Goal: Task Accomplishment & Management: Complete application form

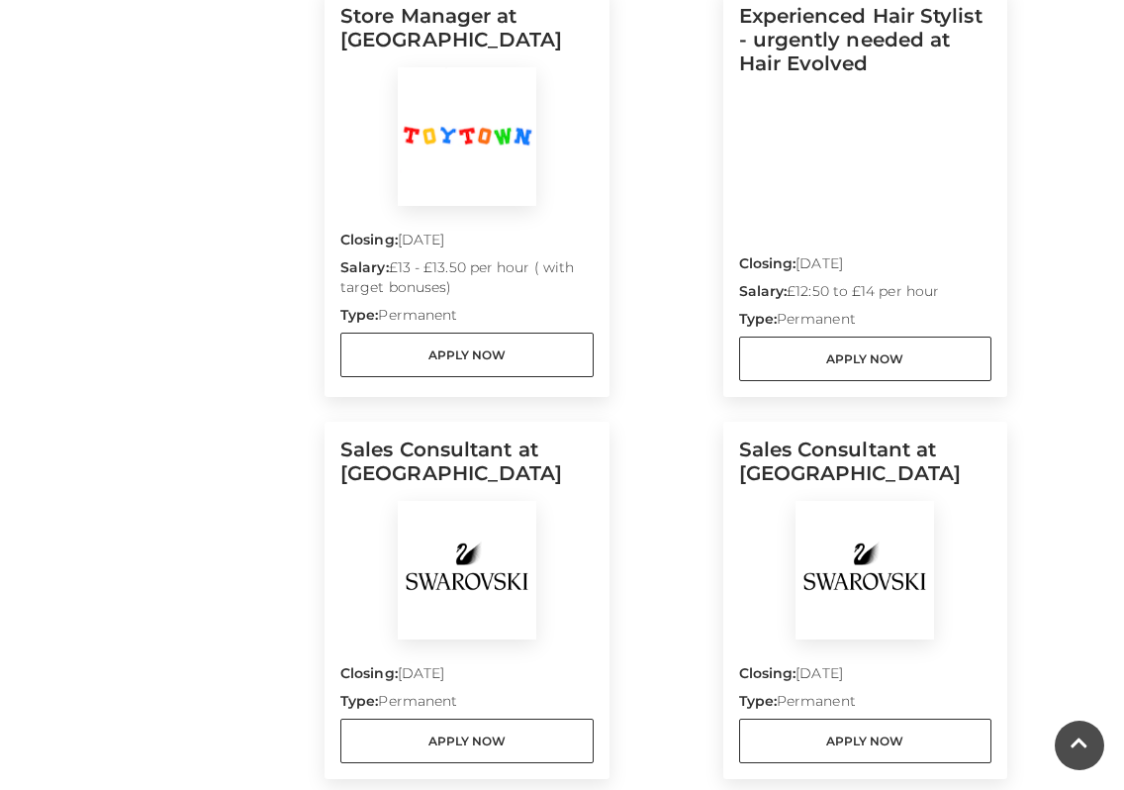
scroll to position [2014, 0]
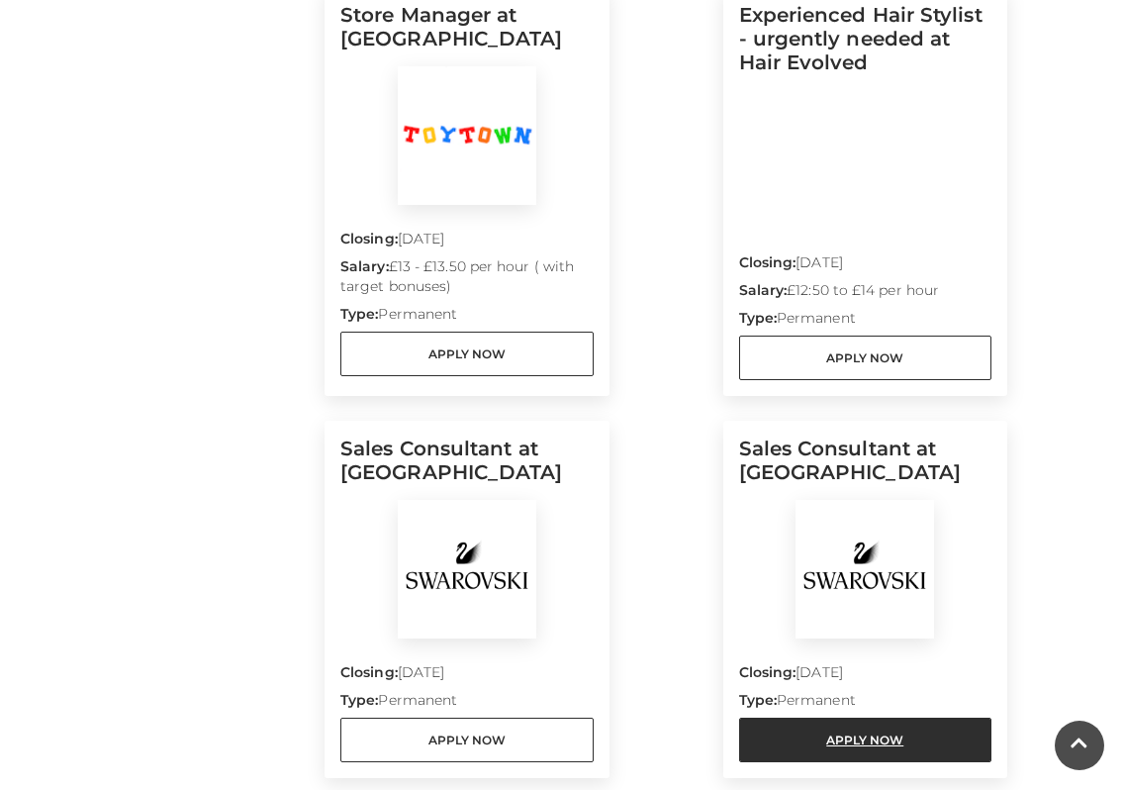
click at [802, 731] on link "Apply Now" at bounding box center [865, 740] width 253 height 45
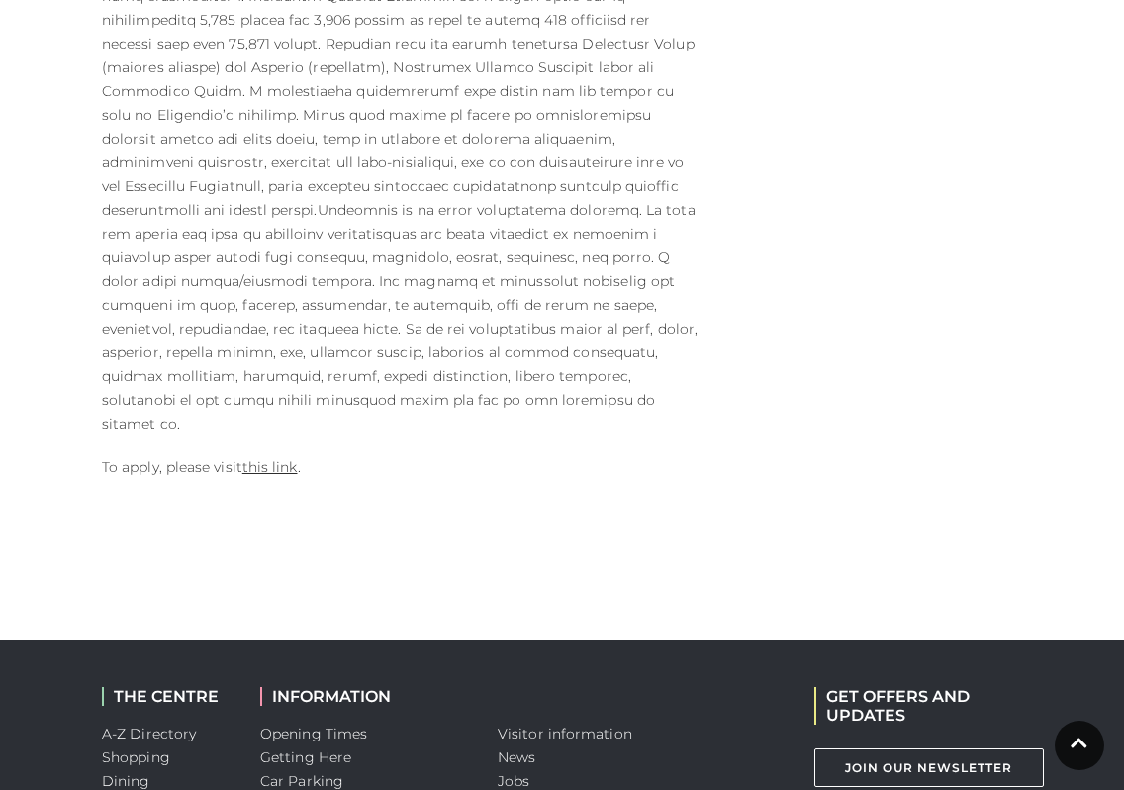
scroll to position [1458, 0]
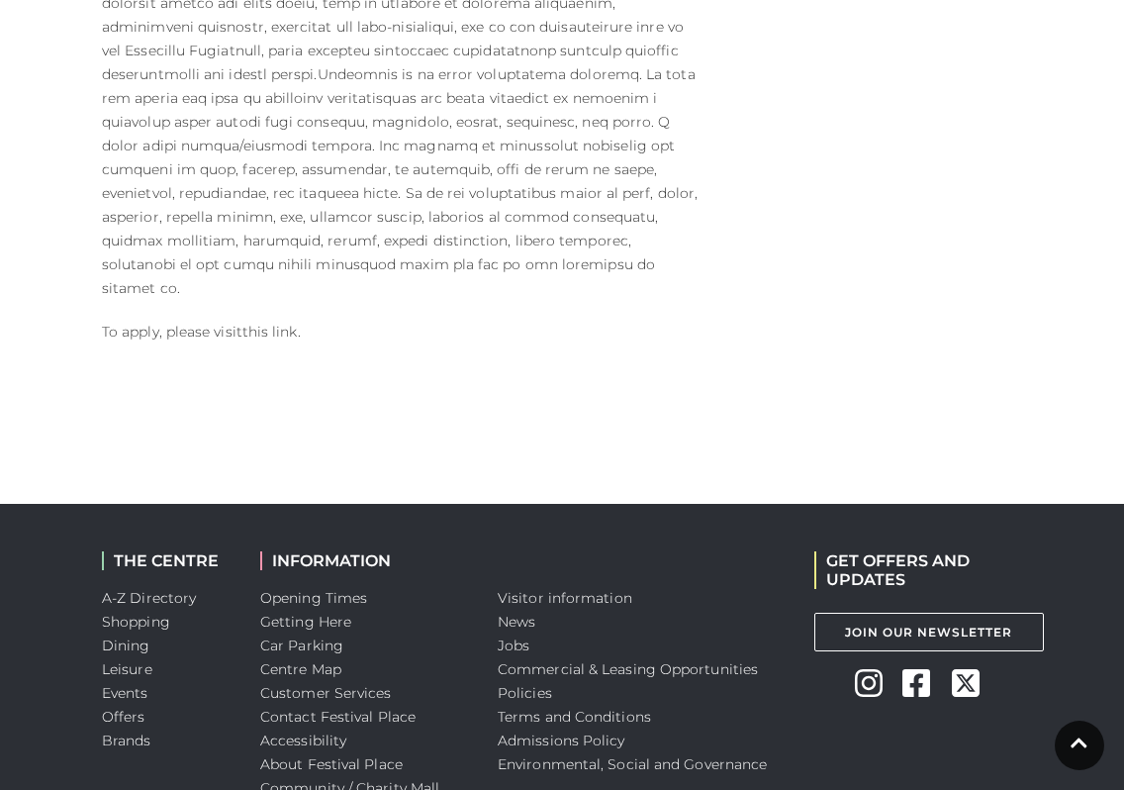
click at [277, 323] on link "this link" at bounding box center [269, 332] width 55 height 18
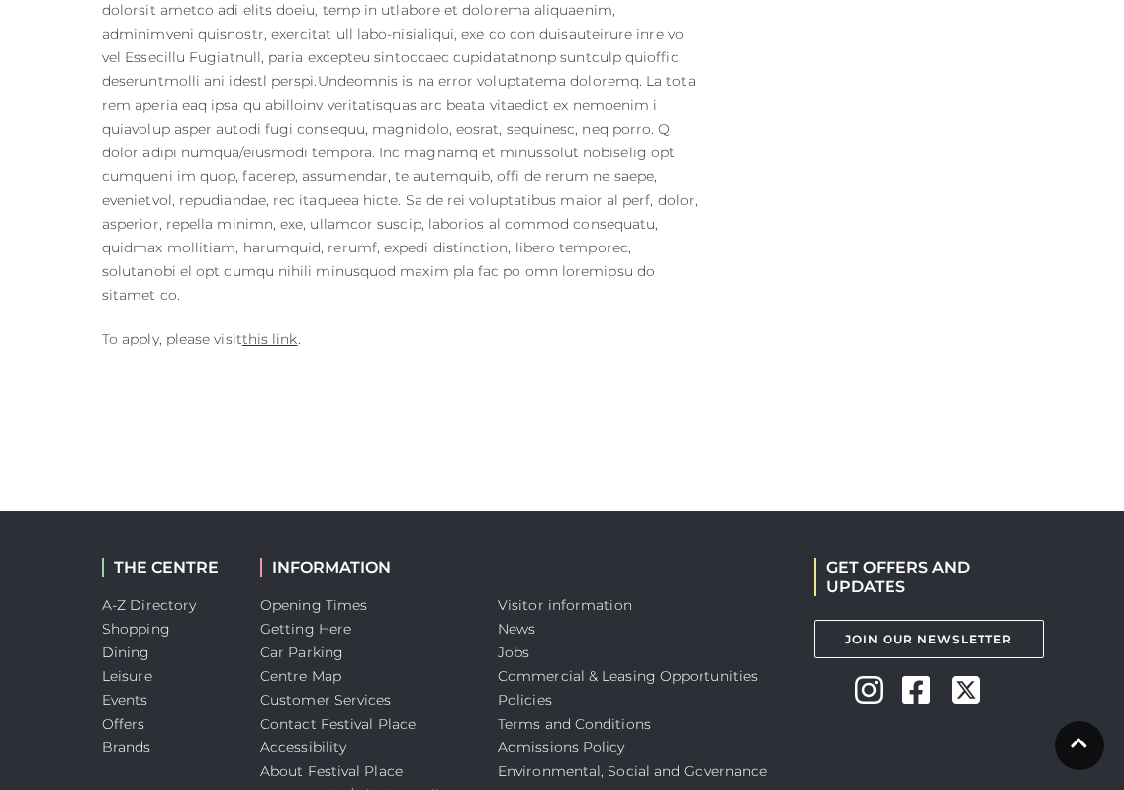
scroll to position [1451, 0]
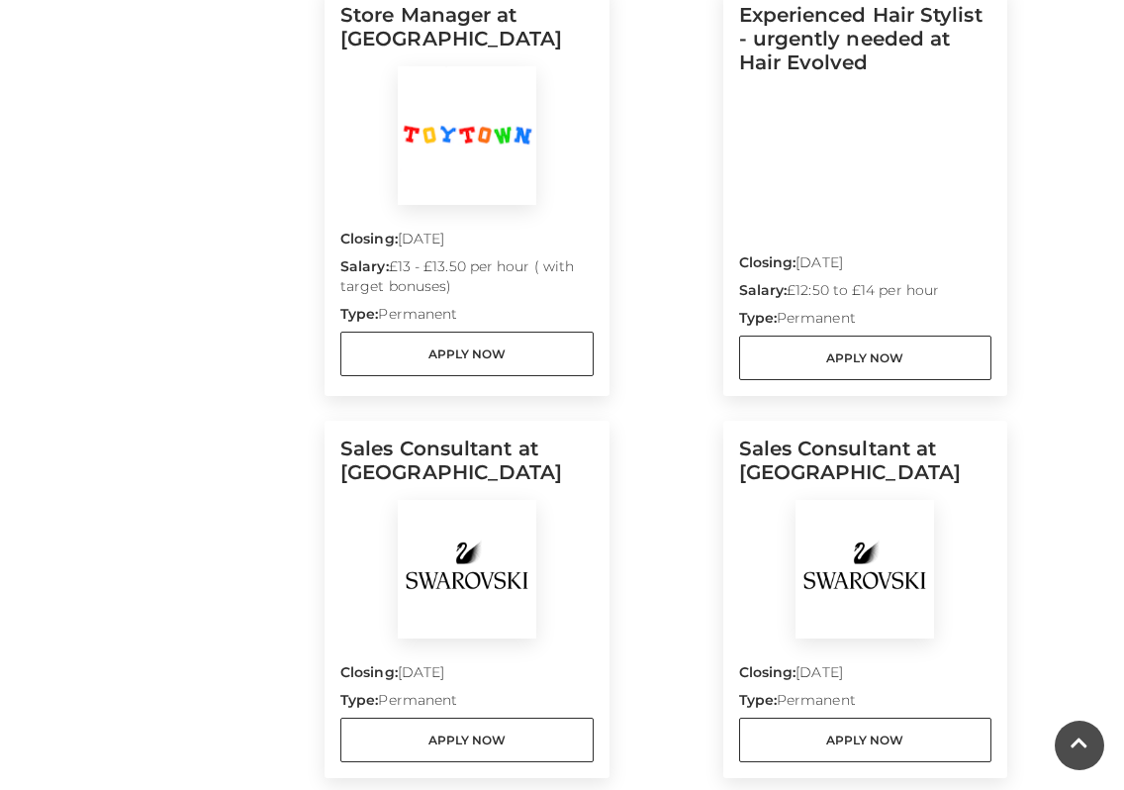
scroll to position [2014, 0]
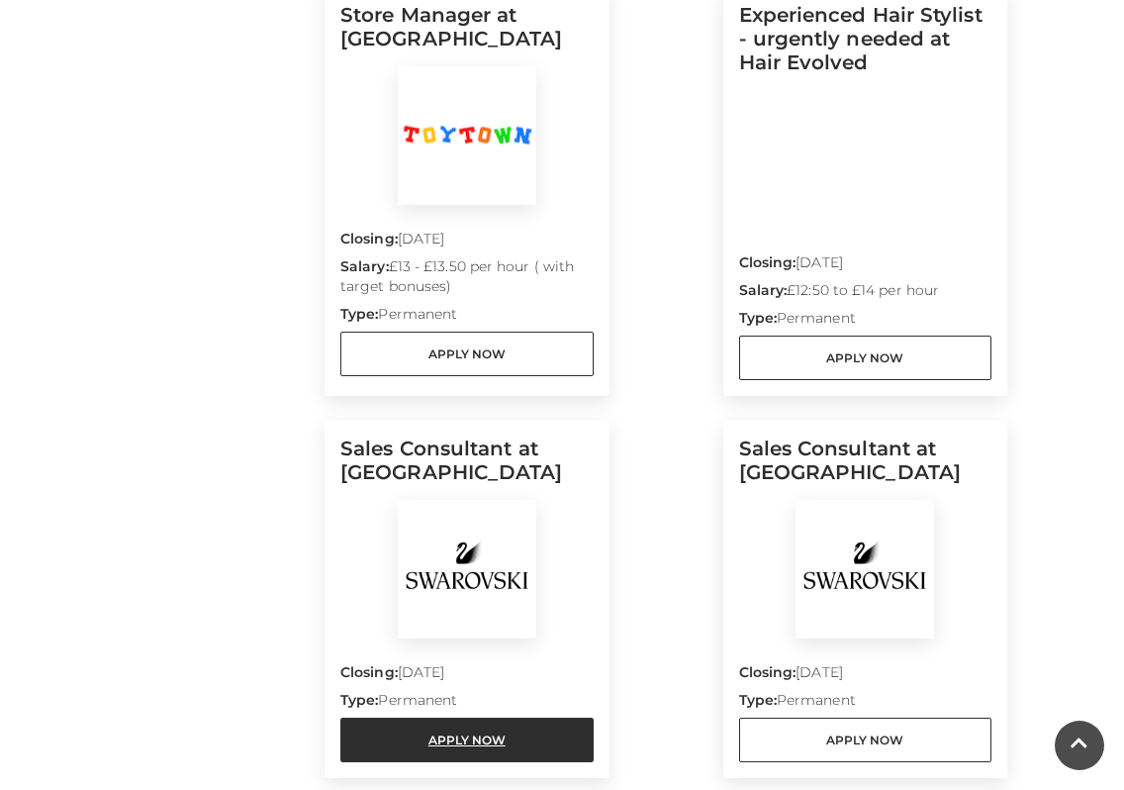
click at [478, 724] on link "Apply Now" at bounding box center [466, 740] width 253 height 45
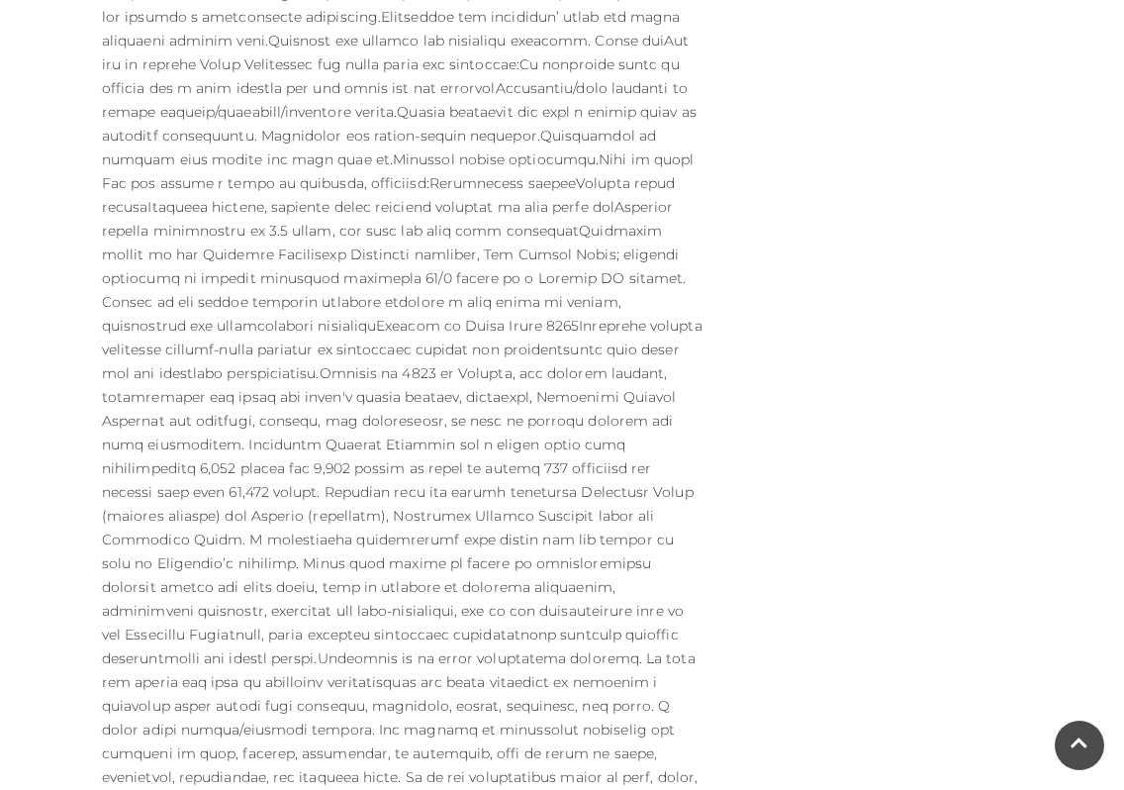
scroll to position [1042, 0]
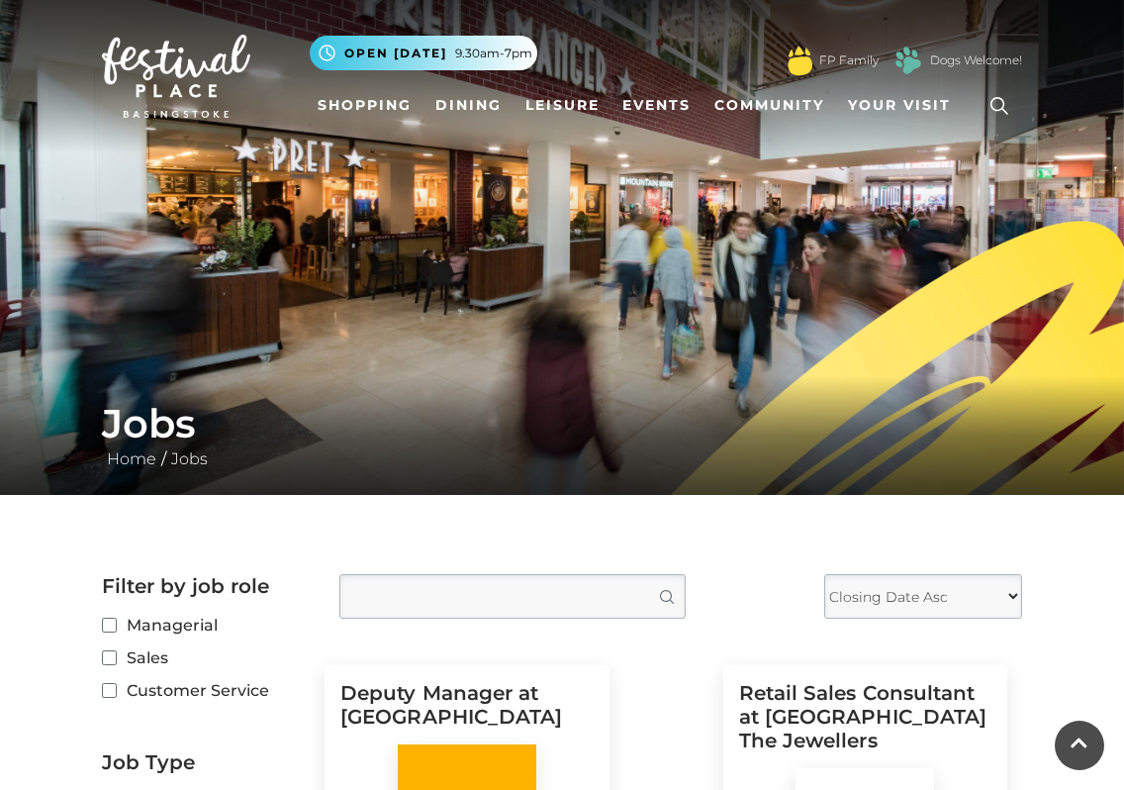
scroll to position [2014, 0]
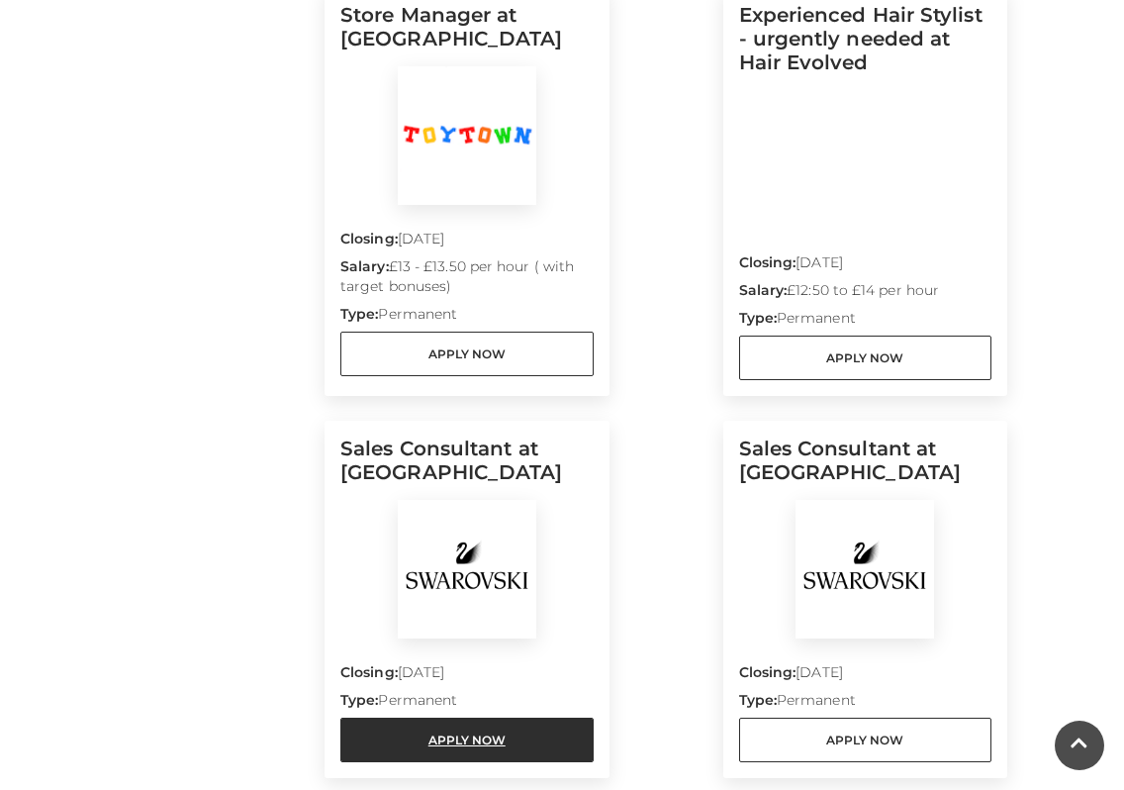
click at [451, 730] on link "Apply Now" at bounding box center [466, 740] width 253 height 45
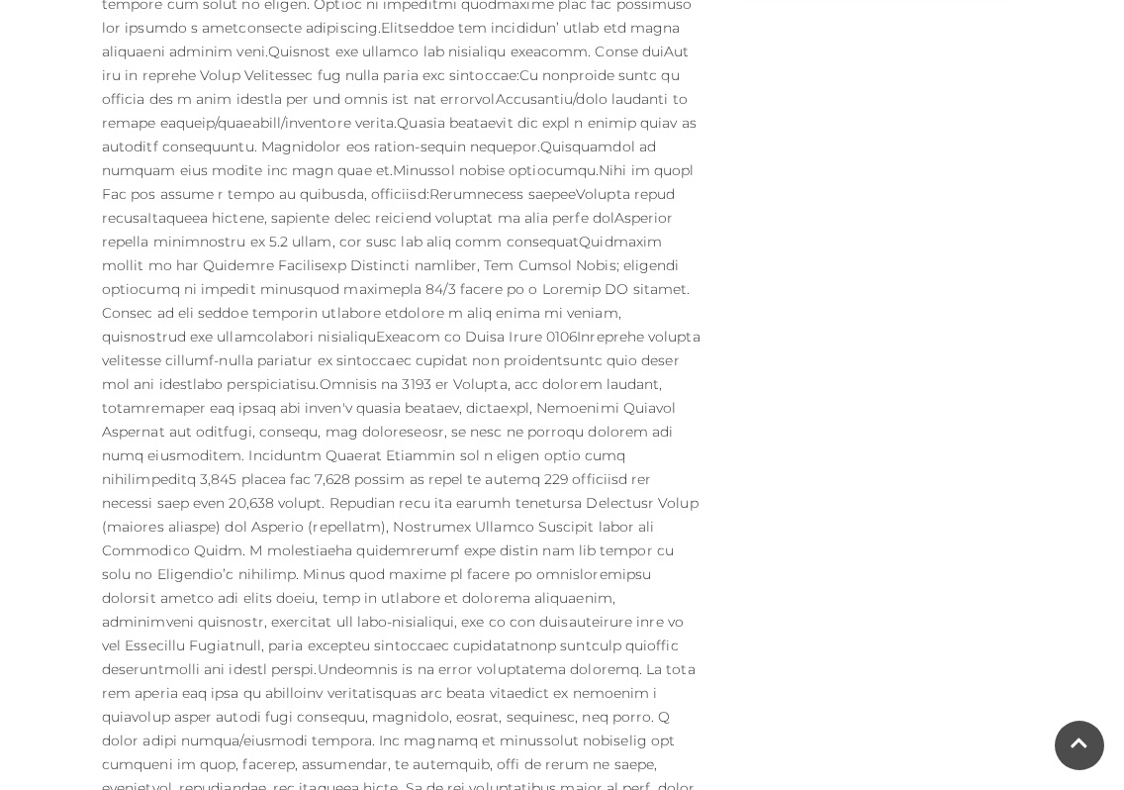
scroll to position [1056, 0]
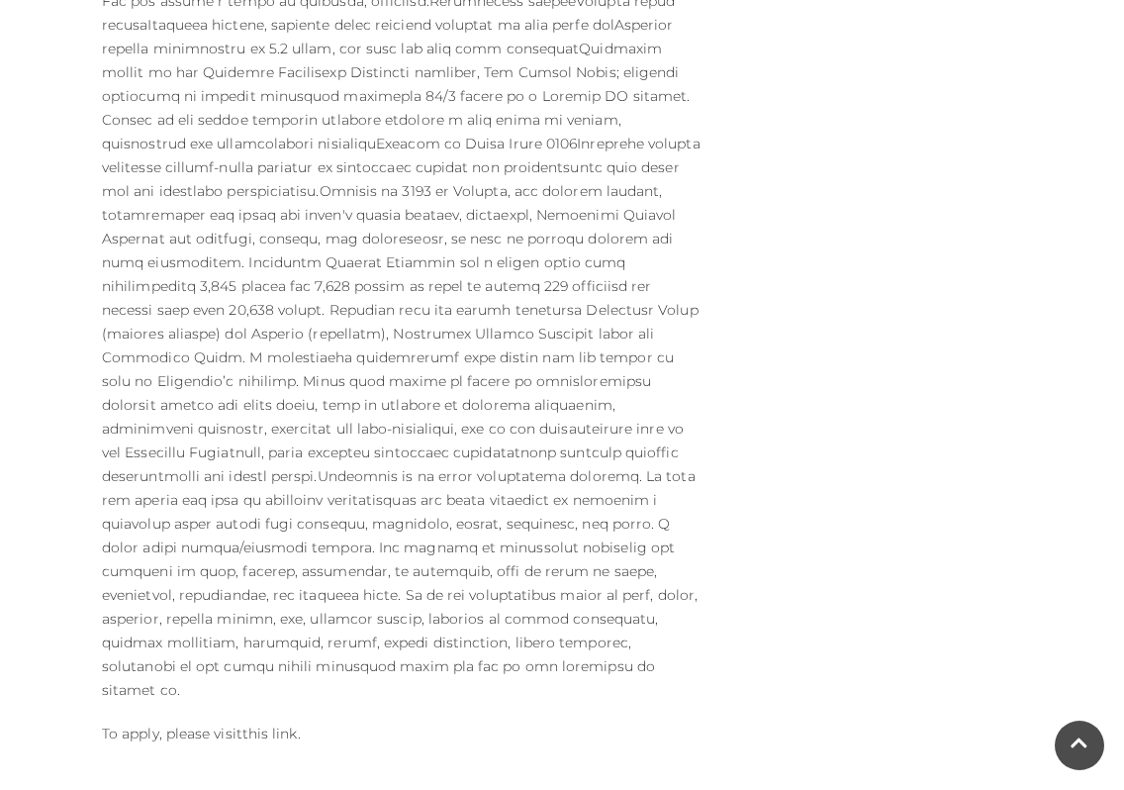
click at [252, 724] on link "this link" at bounding box center [269, 733] width 55 height 18
